Goal: Information Seeking & Learning: Learn about a topic

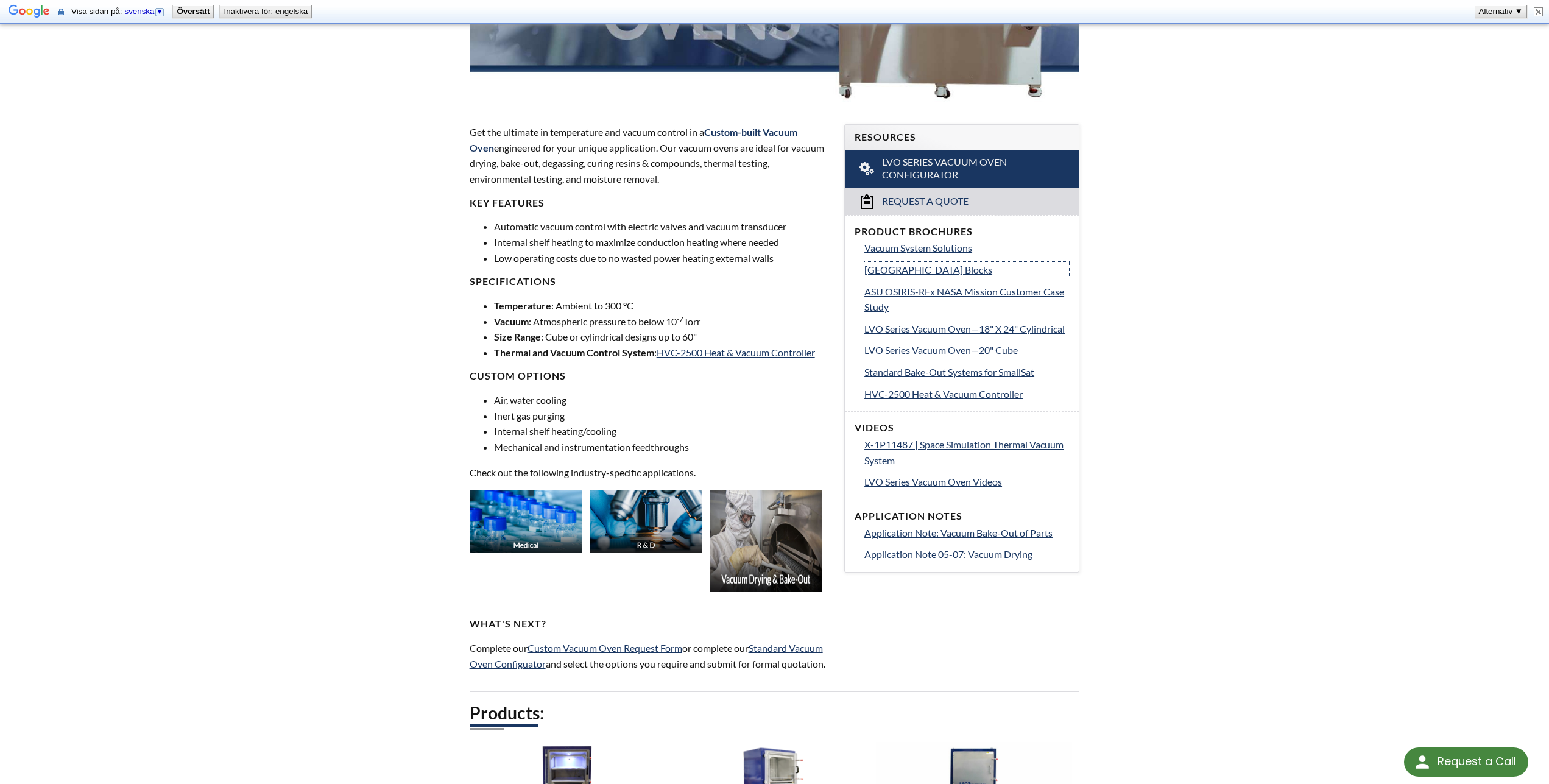
scroll to position [372, 0]
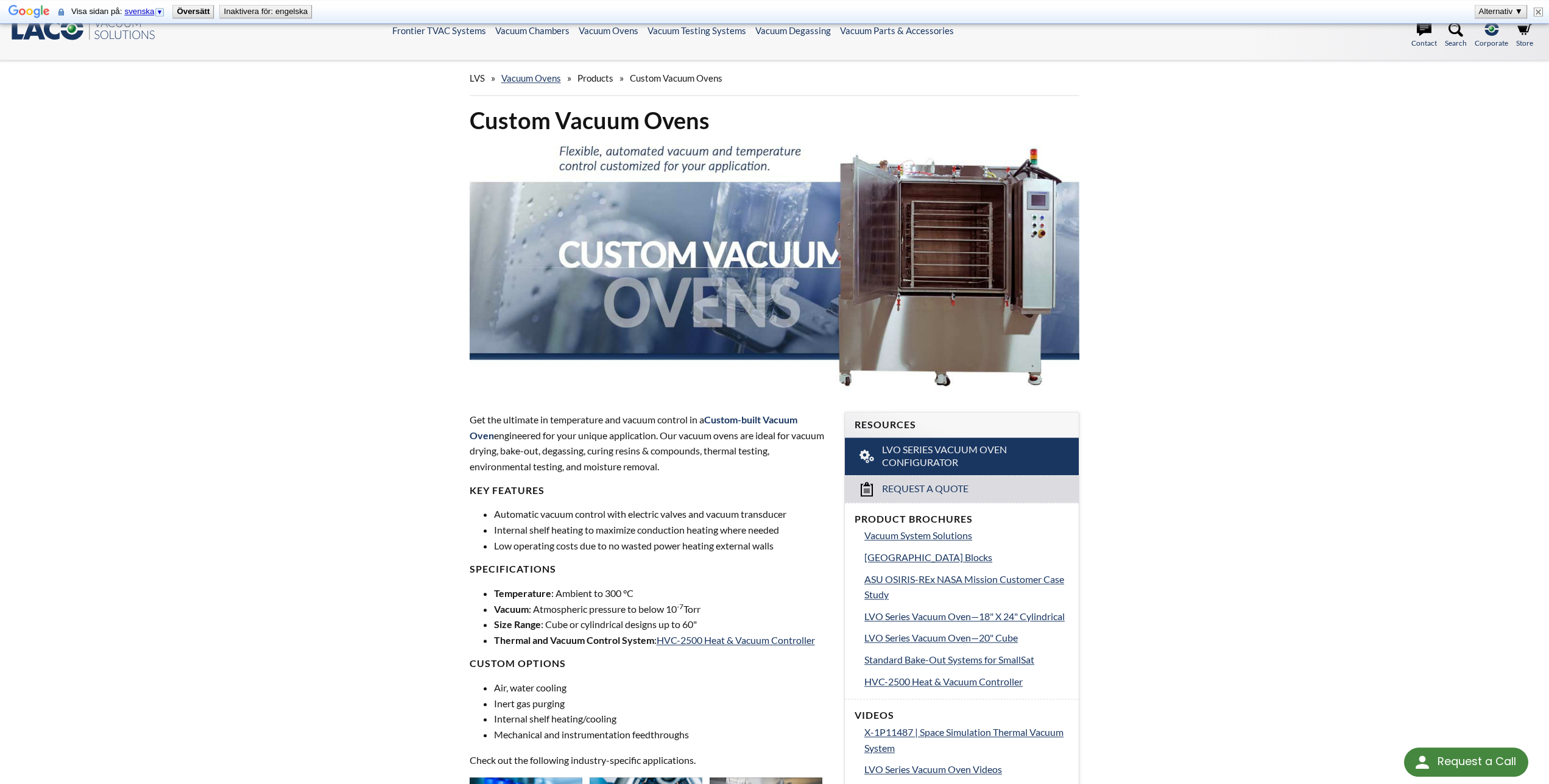
scroll to position [0, 0]
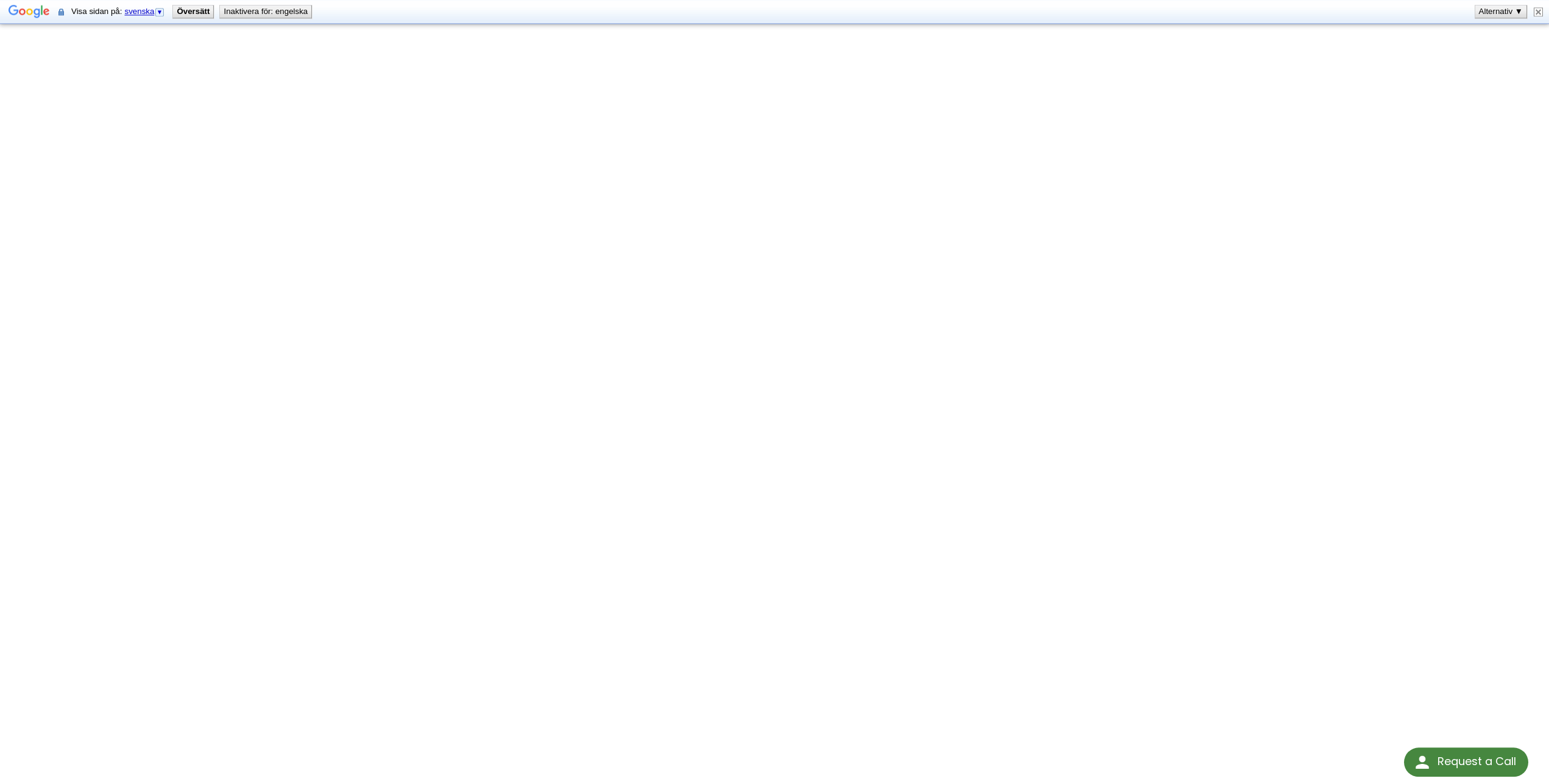
scroll to position [187, 0]
click at [1296, 234] on div "Vacuum Chamber Building Blocks Click Here To Download" at bounding box center [774, 350] width 1549 height 906
